Goal: Feedback & Contribution: Submit feedback/report problem

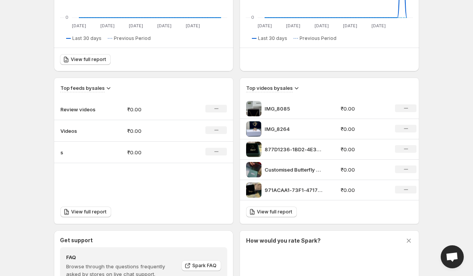
scroll to position [208, 0]
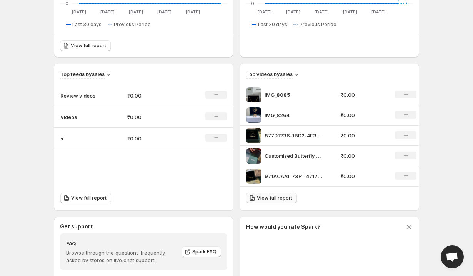
click at [240, 156] on span "View full report" at bounding box center [274, 198] width 35 height 6
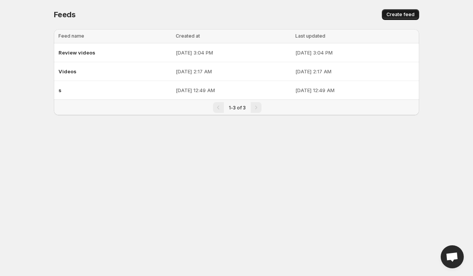
click at [240, 17] on span "Create feed" at bounding box center [400, 15] width 28 height 6
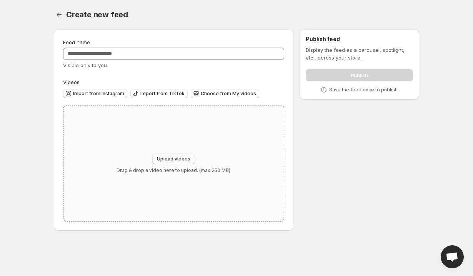
click at [170, 154] on button "Upload videos" at bounding box center [173, 159] width 43 height 11
click at [60, 15] on icon "Settings" at bounding box center [59, 15] width 8 height 8
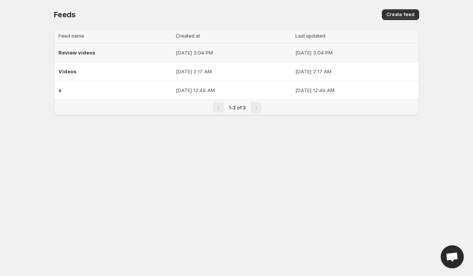
click at [84, 56] on div "Review videos" at bounding box center [114, 53] width 113 height 14
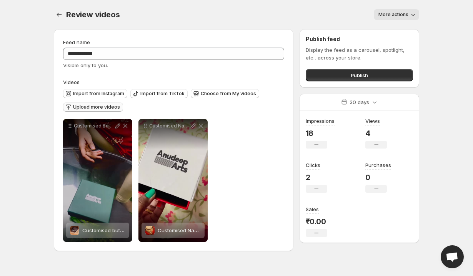
click at [112, 110] on span "Upload more videos" at bounding box center [96, 107] width 47 height 6
click at [58, 15] on icon "Settings" at bounding box center [59, 15] width 5 height 4
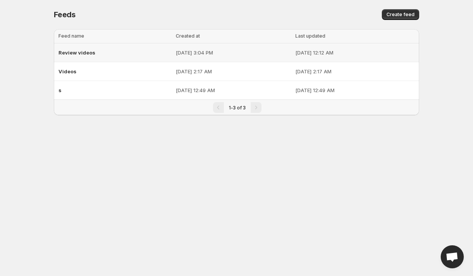
click at [176, 55] on p "Sep 13, 2025, 3:04 PM" at bounding box center [233, 53] width 115 height 8
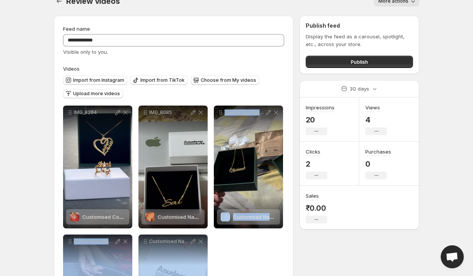
scroll to position [14, 0]
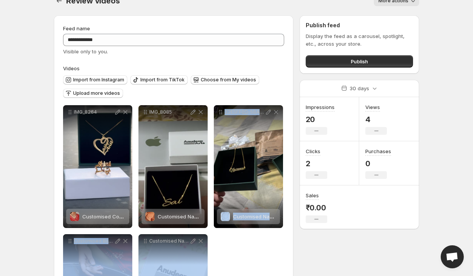
drag, startPoint x: 221, startPoint y: 194, endPoint x: 231, endPoint y: 258, distance: 65.1
click at [231, 258] on div "**********" at bounding box center [173, 231] width 221 height 252
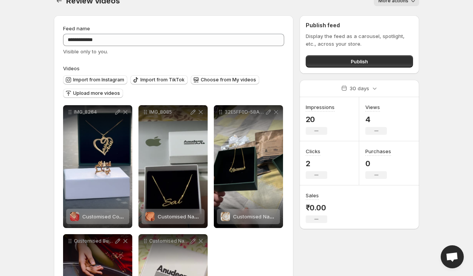
click at [258, 269] on div "**********" at bounding box center [173, 231] width 221 height 252
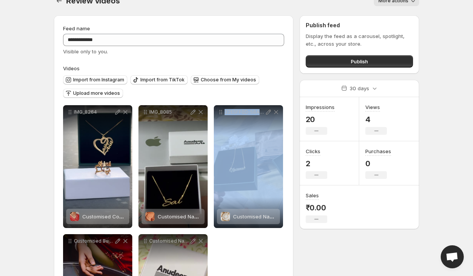
drag, startPoint x: 247, startPoint y: 197, endPoint x: 252, endPoint y: 263, distance: 65.9
click at [252, 263] on div "**********" at bounding box center [173, 231] width 221 height 252
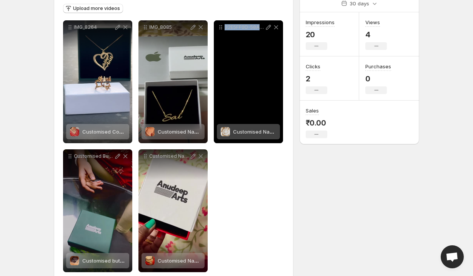
scroll to position [102, 0]
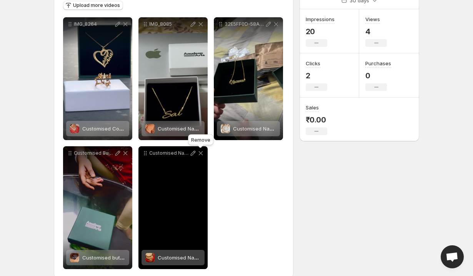
click at [202, 152] on icon at bounding box center [201, 153] width 4 height 4
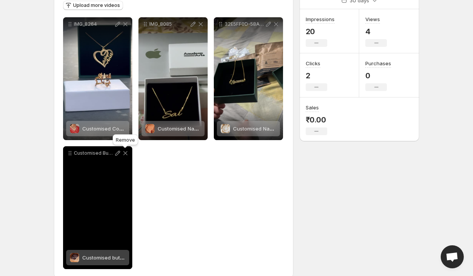
click at [124, 155] on icon at bounding box center [125, 153] width 4 height 4
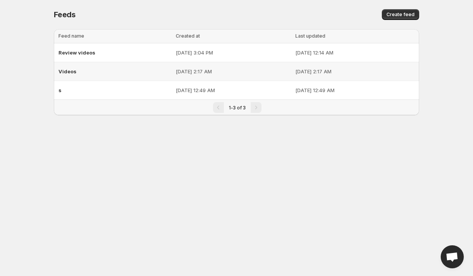
click at [93, 74] on div "Videos" at bounding box center [114, 72] width 113 height 14
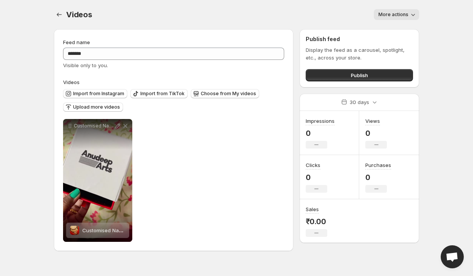
drag, startPoint x: 110, startPoint y: 168, endPoint x: 130, endPoint y: 140, distance: 34.9
click at [130, 139] on div "Customised Name Necklace" at bounding box center [97, 180] width 69 height 123
click at [157, 156] on div "**********" at bounding box center [173, 180] width 221 height 123
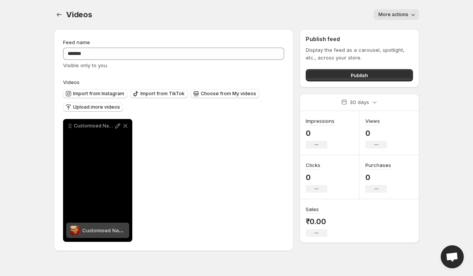
click at [106, 209] on div "Customised Name Necklace" at bounding box center [97, 180] width 69 height 123
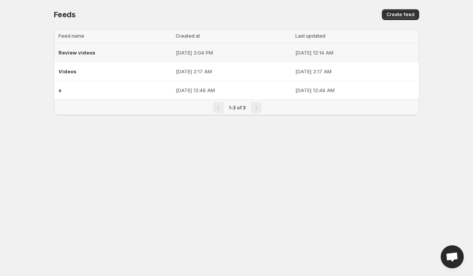
click at [96, 53] on div "Review videos" at bounding box center [114, 53] width 113 height 14
click at [176, 55] on p "Sep 13, 2025, 3:04 PM" at bounding box center [233, 53] width 115 height 8
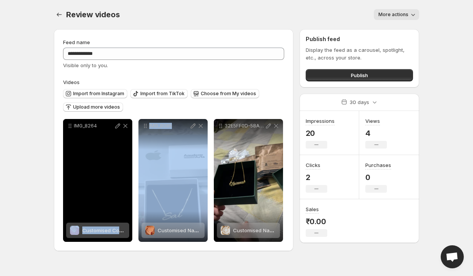
drag, startPoint x: 166, startPoint y: 163, endPoint x: 96, endPoint y: 165, distance: 70.8
click at [94, 165] on div "**********" at bounding box center [173, 180] width 220 height 123
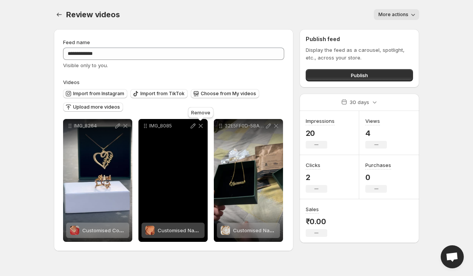
click at [200, 127] on icon at bounding box center [201, 126] width 8 height 8
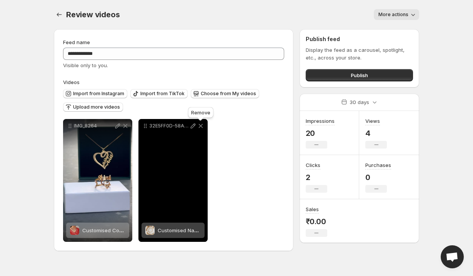
click at [202, 127] on icon at bounding box center [201, 126] width 8 height 8
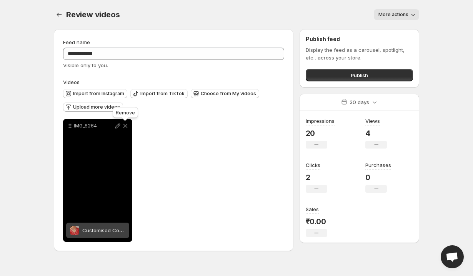
click at [125, 127] on icon at bounding box center [126, 126] width 8 height 8
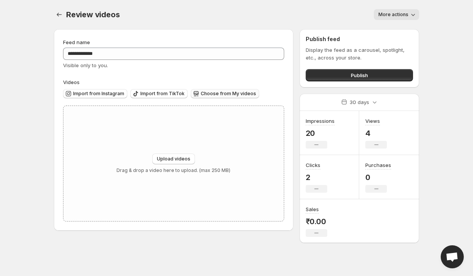
click at [204, 91] on button "Choose from My videos" at bounding box center [225, 93] width 68 height 9
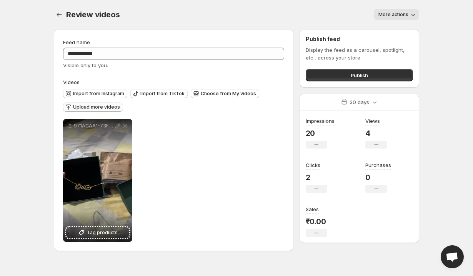
click at [101, 105] on span "Upload more videos" at bounding box center [96, 107] width 47 height 6
click at [218, 92] on span "Choose from My videos" at bounding box center [228, 94] width 55 height 6
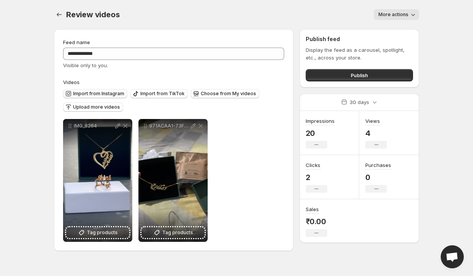
click at [110, 92] on span "Import from Instagram" at bounding box center [98, 94] width 51 height 6
click at [212, 92] on span "Choose from My videos" at bounding box center [228, 94] width 55 height 6
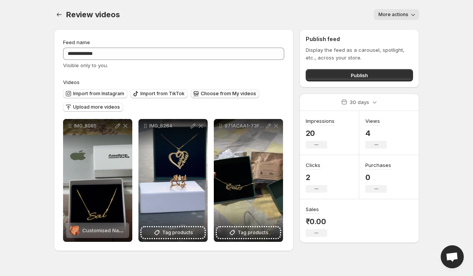
click at [195, 93] on icon "button" at bounding box center [196, 94] width 5 height 4
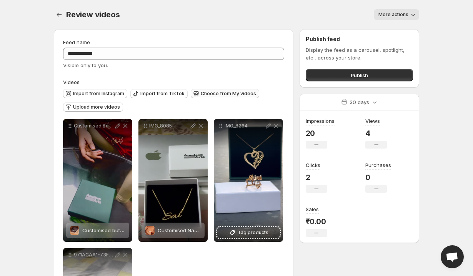
click at [216, 97] on button "Choose from My videos" at bounding box center [225, 93] width 68 height 9
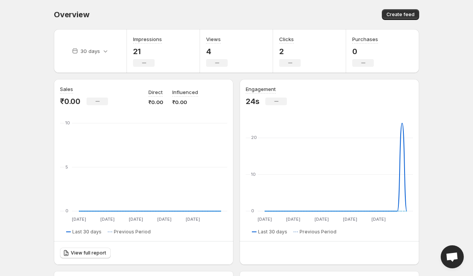
click at [447, 260] on span "Open chat" at bounding box center [452, 258] width 13 height 11
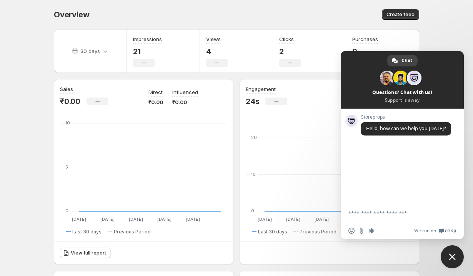
click at [363, 214] on textarea "Compose your message..." at bounding box center [393, 213] width 91 height 7
type textarea "**"
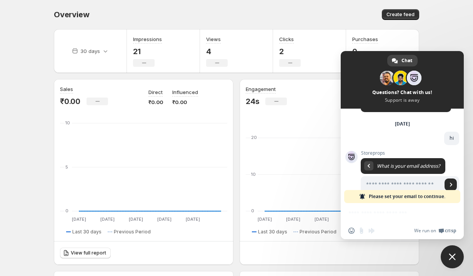
scroll to position [37, 0]
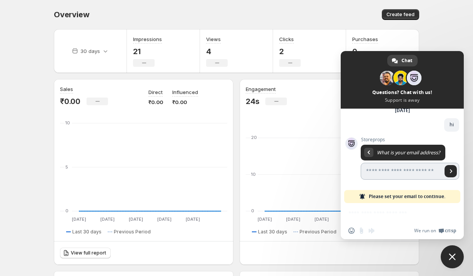
click at [377, 173] on input "Enter your email address..." at bounding box center [402, 171] width 82 height 17
type input "**********"
click at [451, 171] on span "Send" at bounding box center [451, 172] width 4 height 4
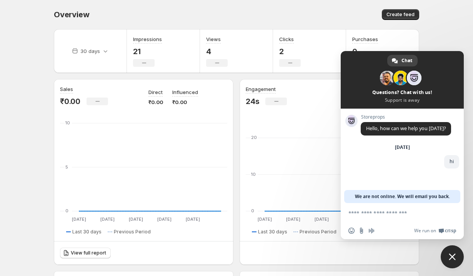
scroll to position [0, 0]
click at [365, 216] on textarea "Compose your message..." at bounding box center [393, 213] width 91 height 7
type textarea "**********"
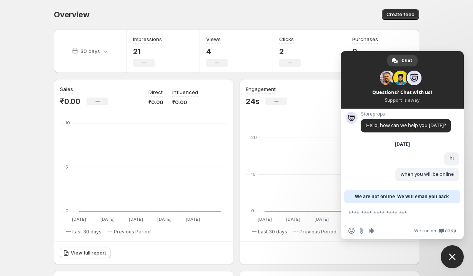
scroll to position [3, 0]
